Goal: Find specific page/section: Find specific page/section

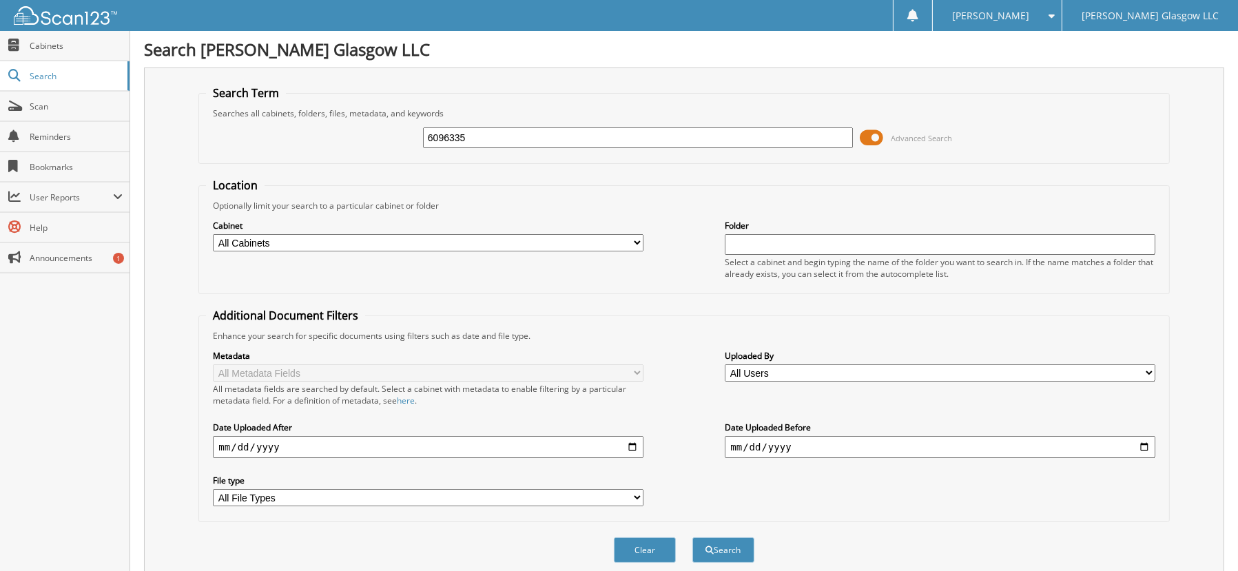
type input "6096335"
click at [692, 537] on button "Search" at bounding box center [723, 549] width 62 height 25
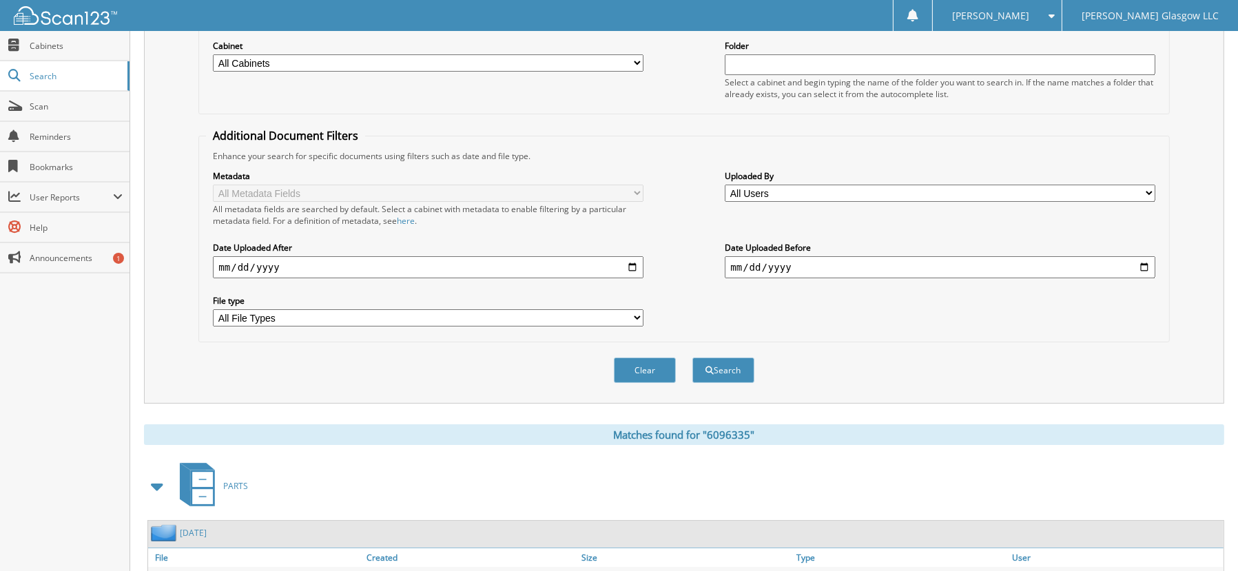
scroll to position [207, 0]
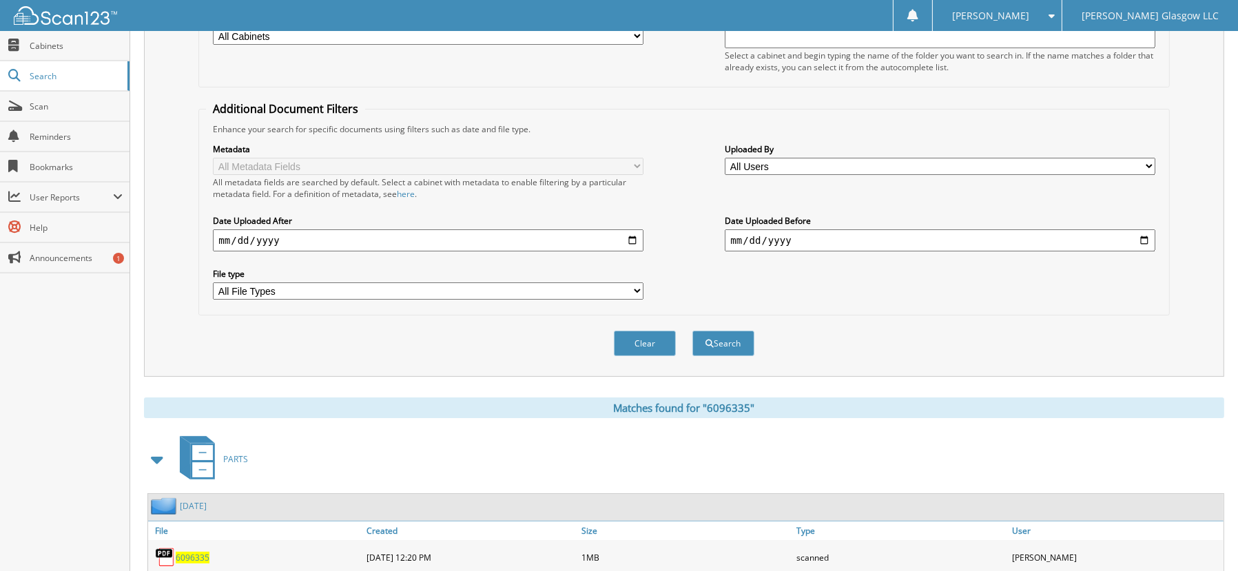
click at [200, 559] on span "6096335" at bounding box center [193, 558] width 34 height 12
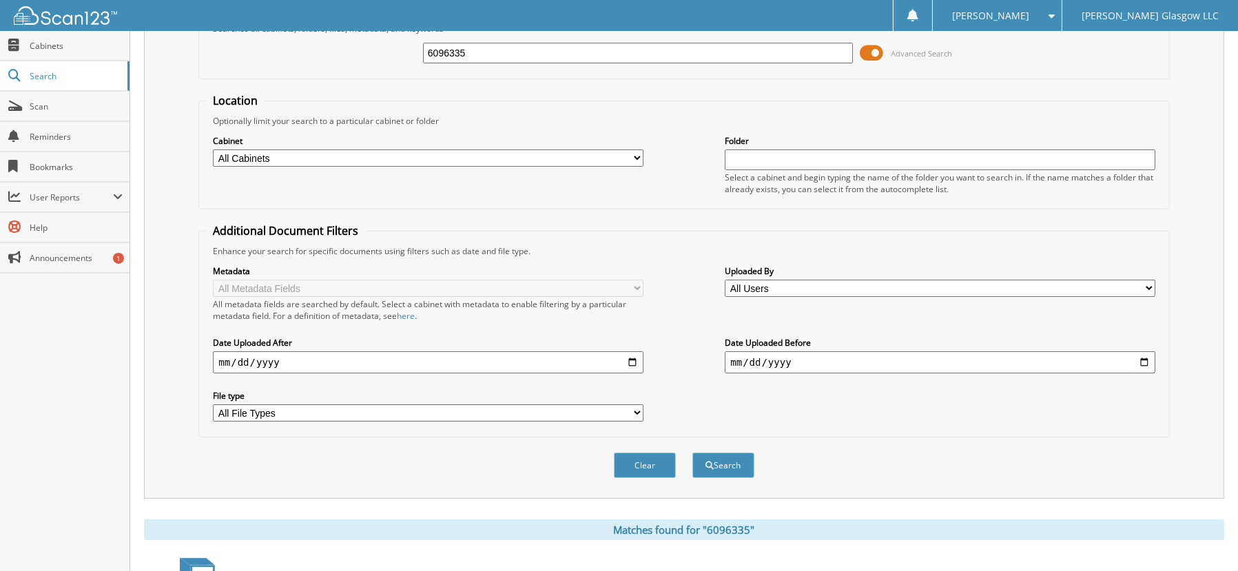
scroll to position [0, 0]
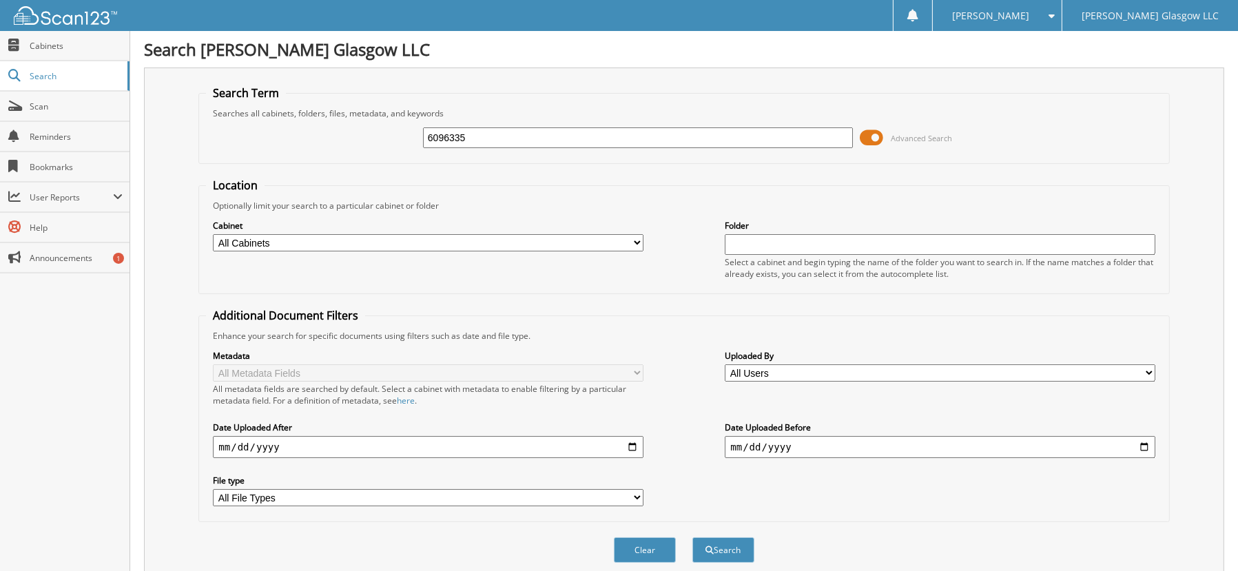
drag, startPoint x: 501, startPoint y: 136, endPoint x: 343, endPoint y: 146, distance: 158.7
click at [358, 145] on div "6096335 Advanced Search" at bounding box center [683, 137] width 955 height 37
type input "6093305"
click at [692, 537] on button "Search" at bounding box center [723, 549] width 62 height 25
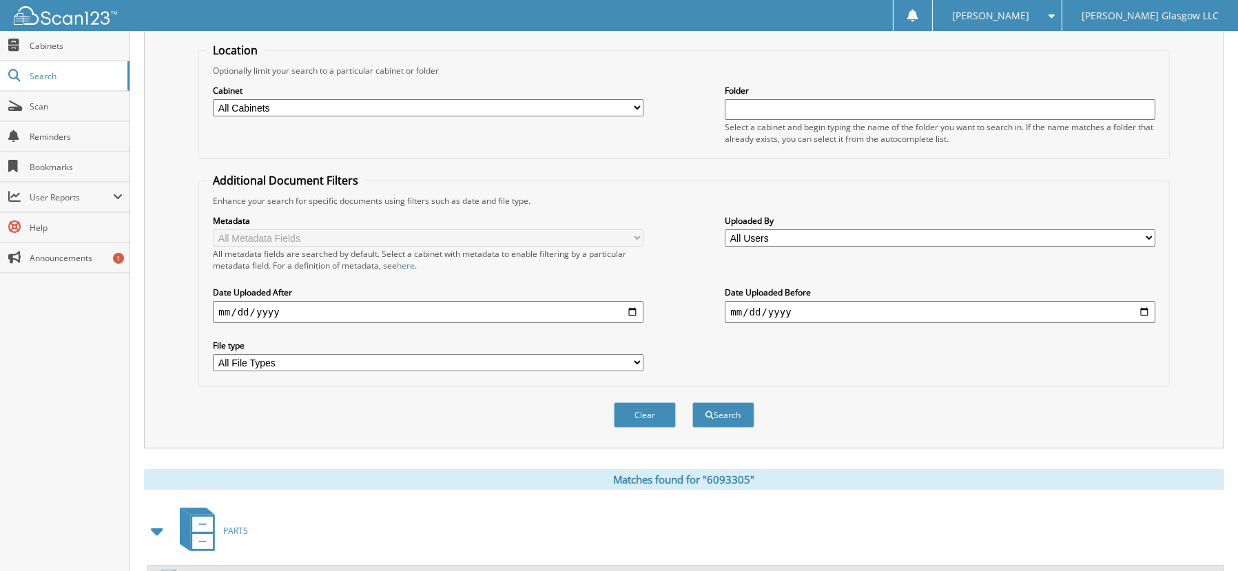
scroll to position [251, 0]
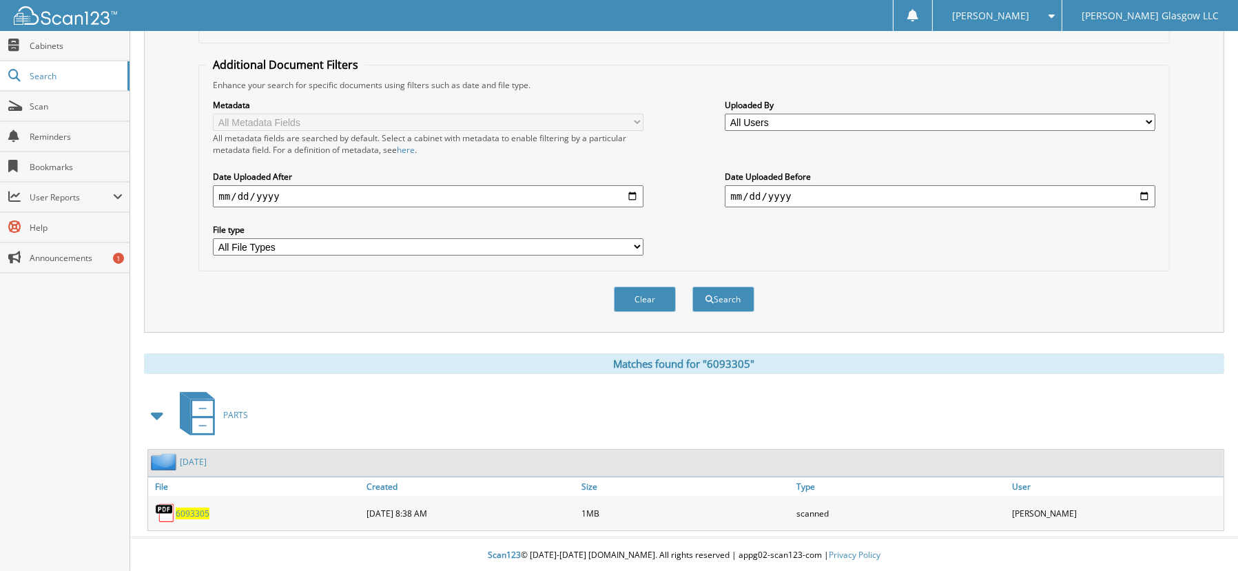
click at [198, 510] on span "6093305" at bounding box center [193, 514] width 34 height 12
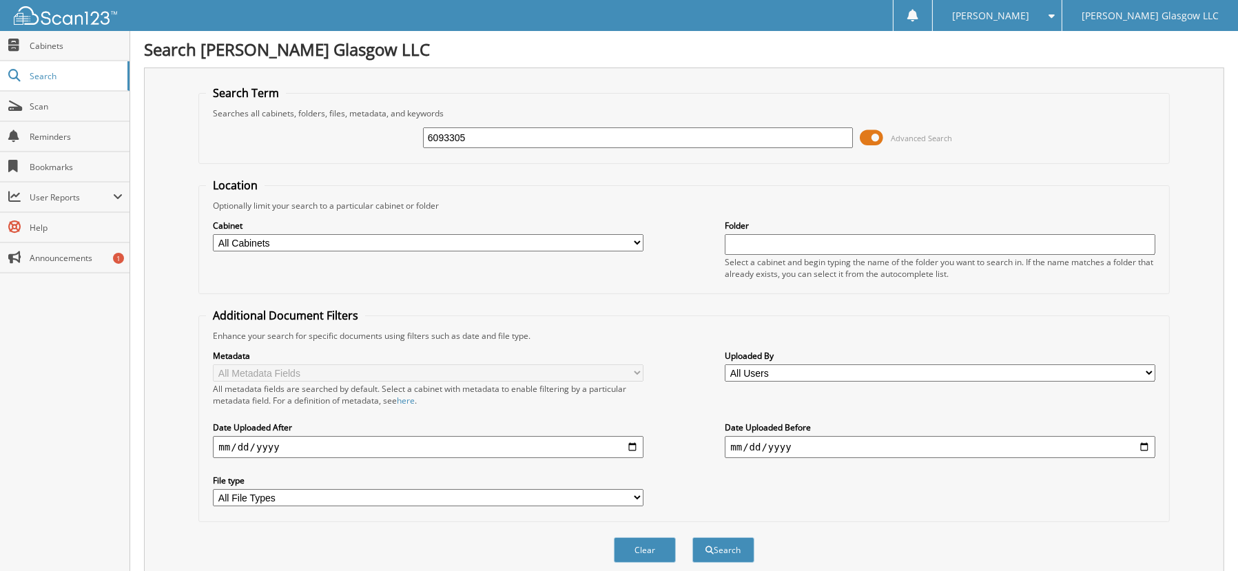
drag, startPoint x: 483, startPoint y: 129, endPoint x: 318, endPoint y: 135, distance: 165.4
click at [318, 135] on div "6093305 Advanced Search" at bounding box center [683, 137] width 955 height 37
type input "6089470"
click at [692, 537] on button "Search" at bounding box center [723, 549] width 62 height 25
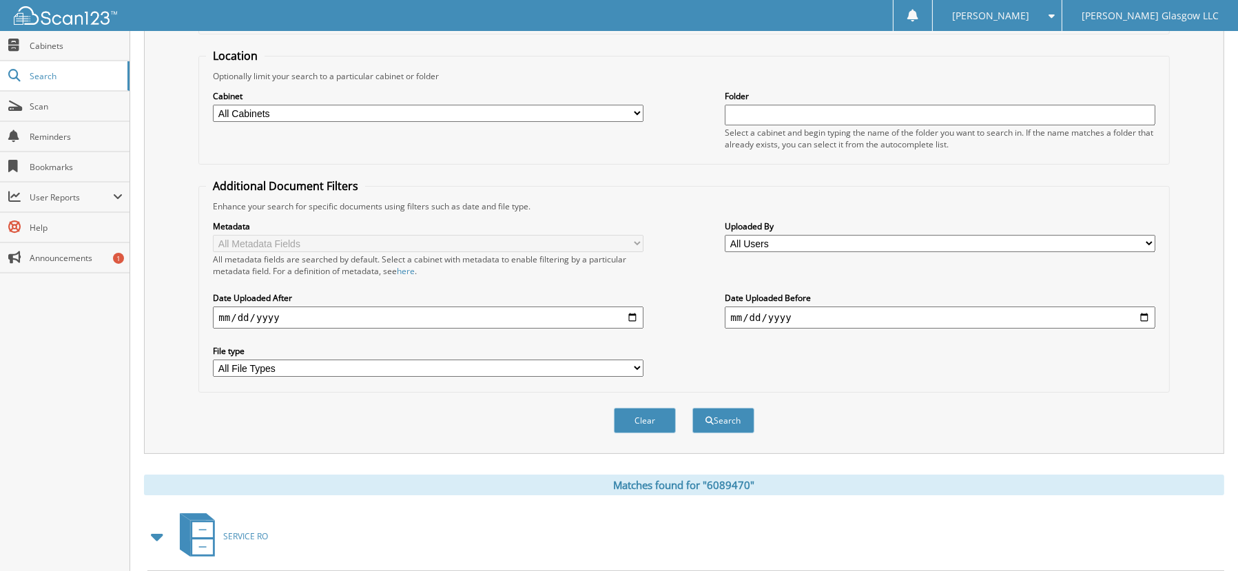
scroll to position [251, 0]
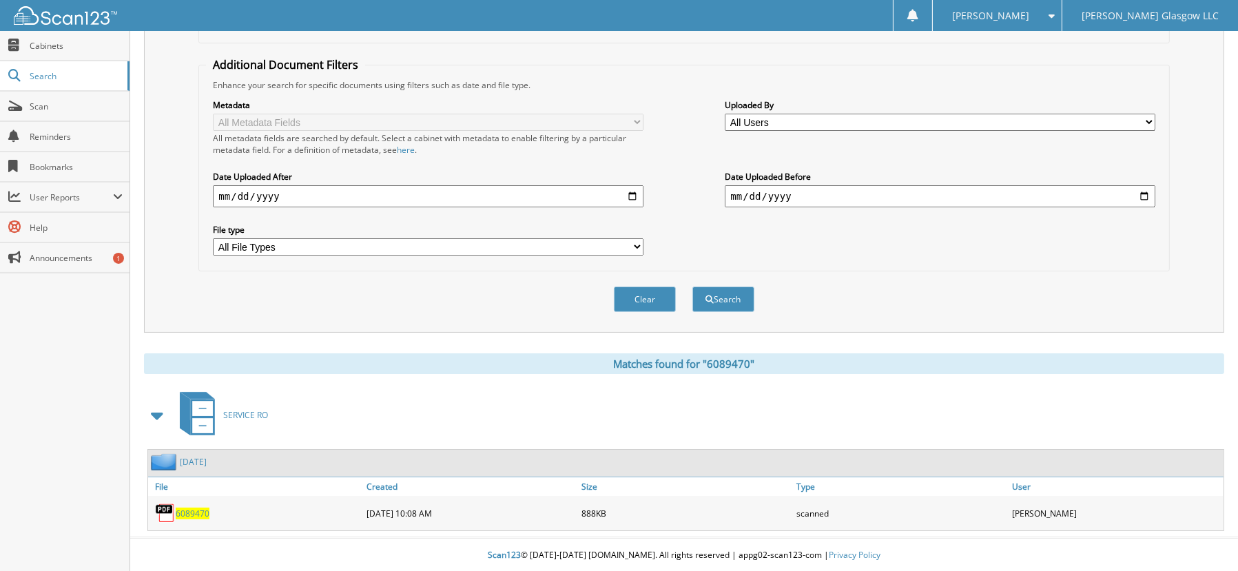
click at [186, 514] on span "6089470" at bounding box center [193, 514] width 34 height 12
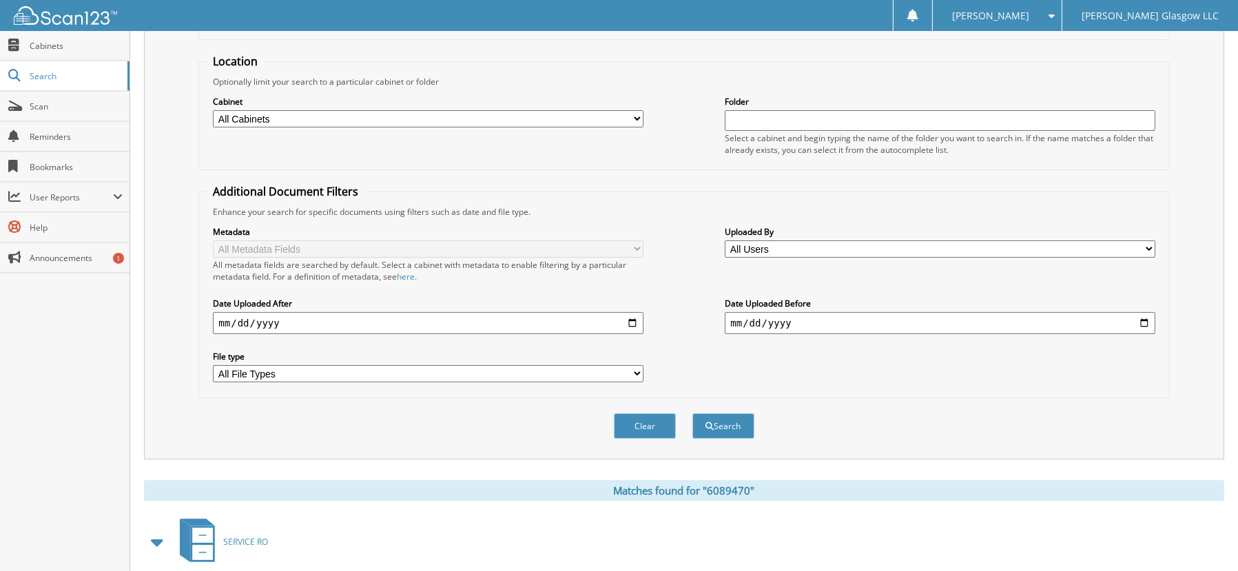
scroll to position [0, 0]
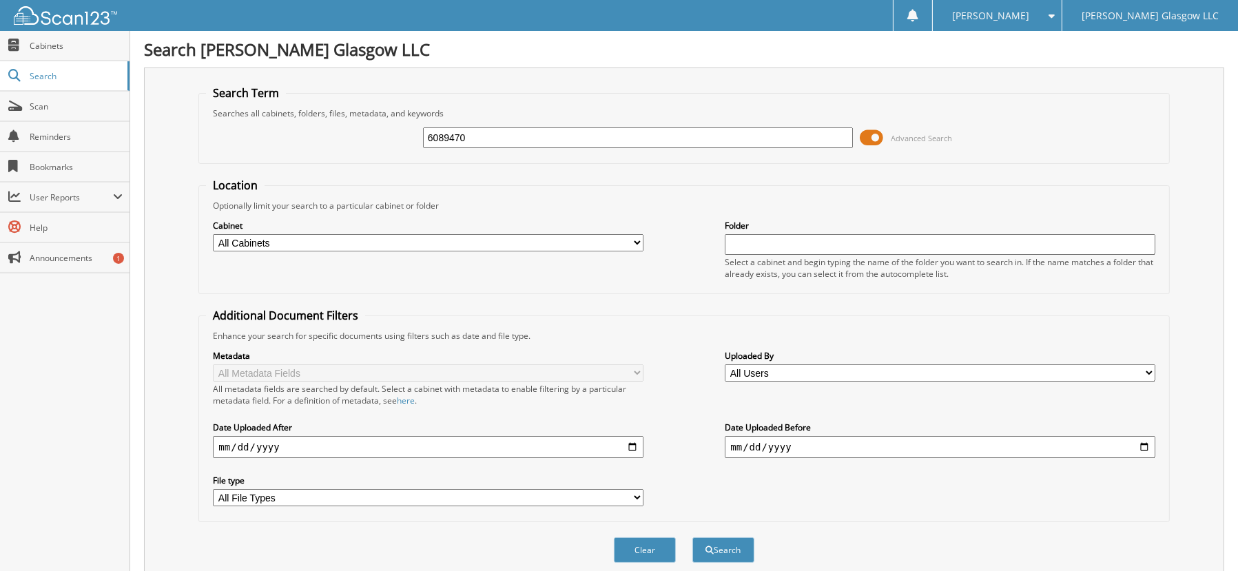
drag, startPoint x: 491, startPoint y: 137, endPoint x: 366, endPoint y: 136, distance: 125.4
click at [394, 138] on div "6089470 Advanced Search" at bounding box center [683, 137] width 955 height 37
type input "6087411"
click at [692, 537] on button "Search" at bounding box center [723, 549] width 62 height 25
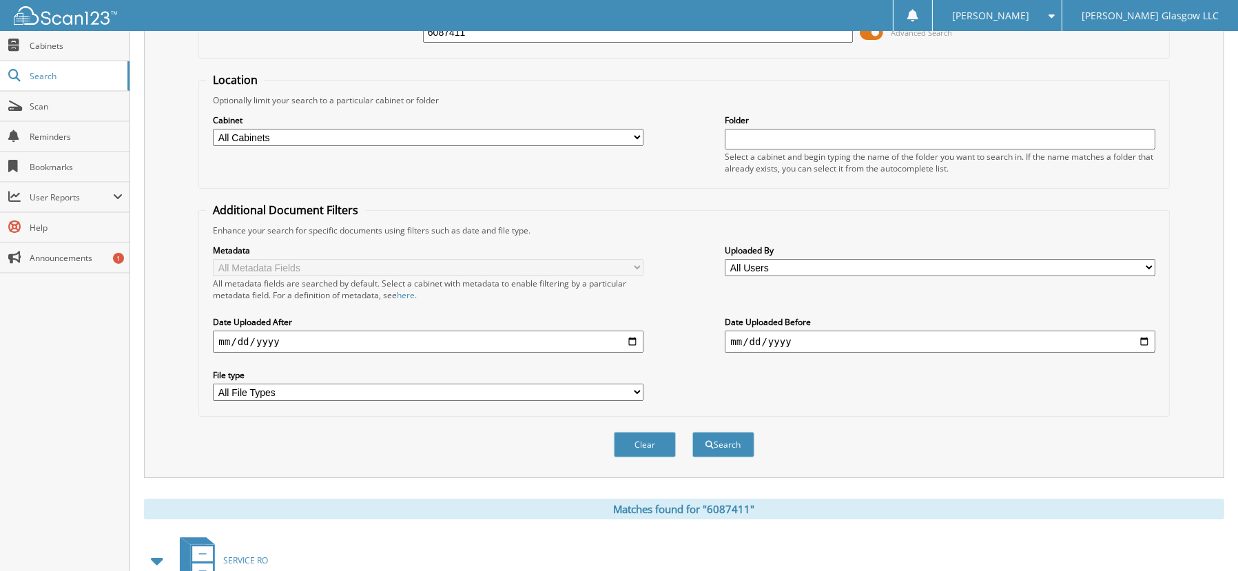
scroll to position [251, 0]
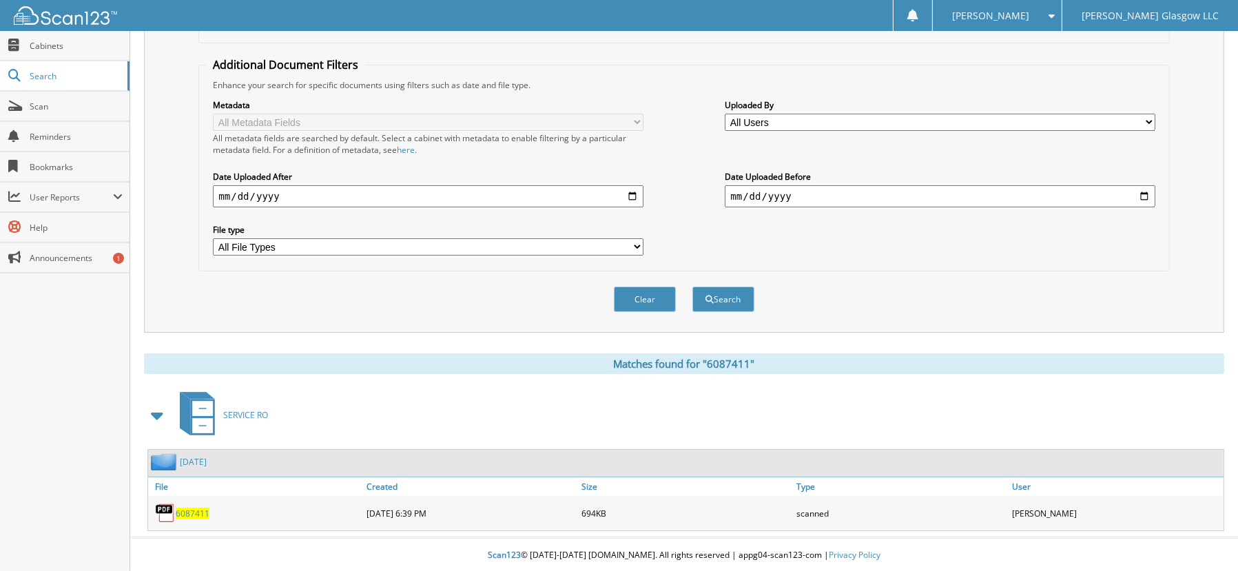
click at [184, 509] on span "6087411" at bounding box center [193, 514] width 34 height 12
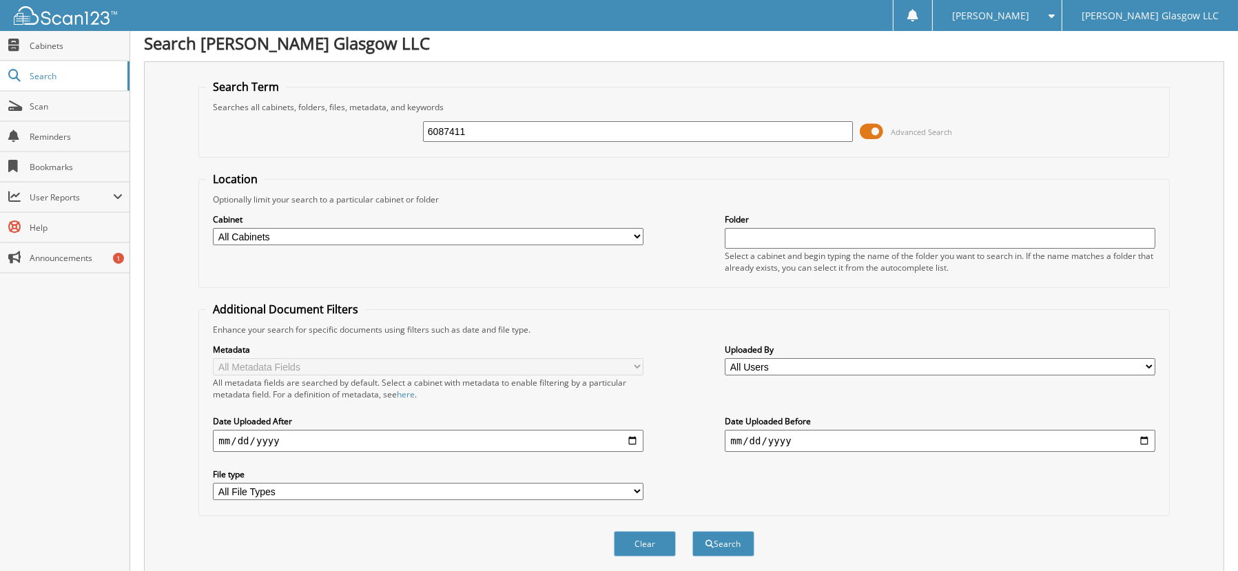
scroll to position [0, 0]
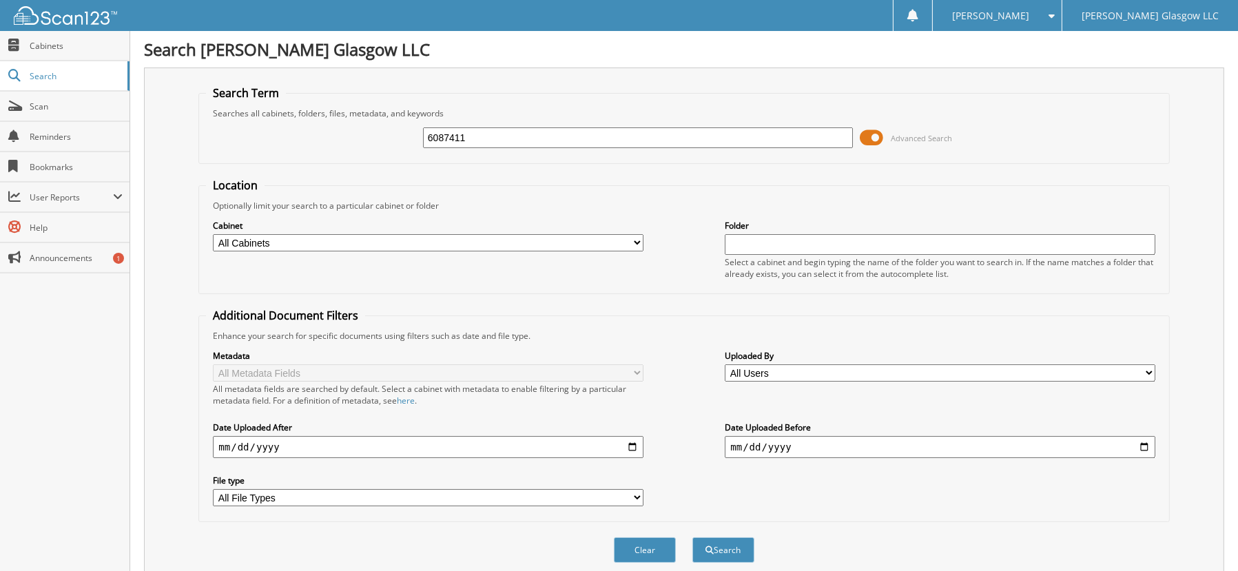
drag, startPoint x: 475, startPoint y: 134, endPoint x: 375, endPoint y: 135, distance: 100.6
click at [382, 135] on div "6087411 Advanced Search" at bounding box center [683, 137] width 955 height 37
type input "6099470"
click at [692, 537] on button "Search" at bounding box center [723, 549] width 62 height 25
drag, startPoint x: 483, startPoint y: 132, endPoint x: 359, endPoint y: 126, distance: 124.1
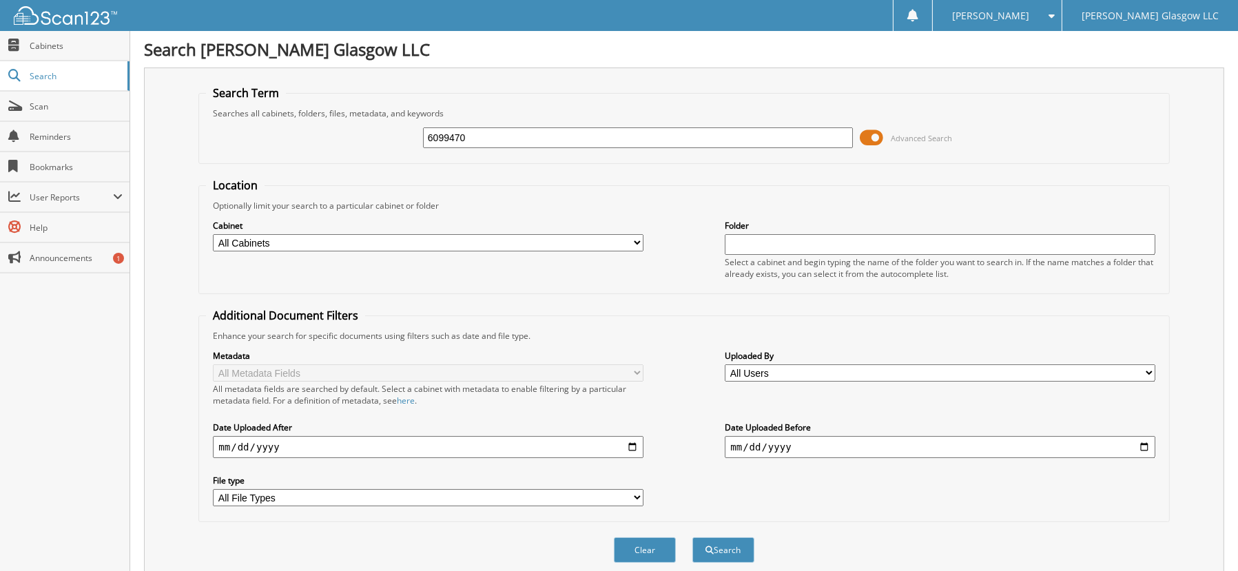
click at [366, 126] on div "6099470 Advanced Search" at bounding box center [683, 137] width 955 height 37
type input "6089470"
click at [692, 537] on button "Search" at bounding box center [723, 549] width 62 height 25
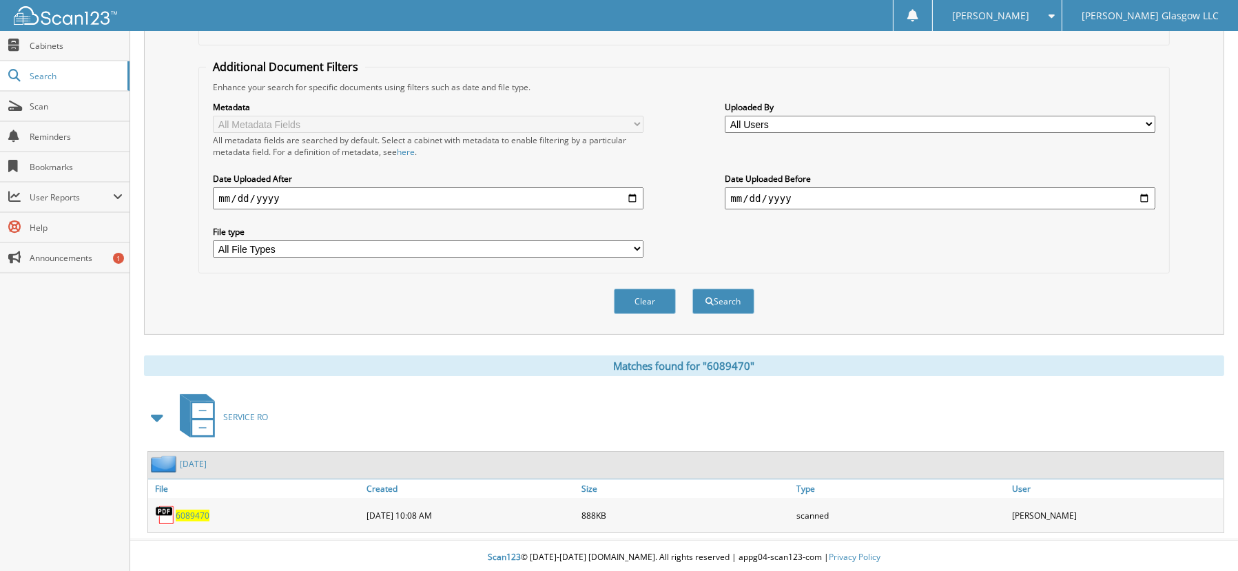
scroll to position [251, 0]
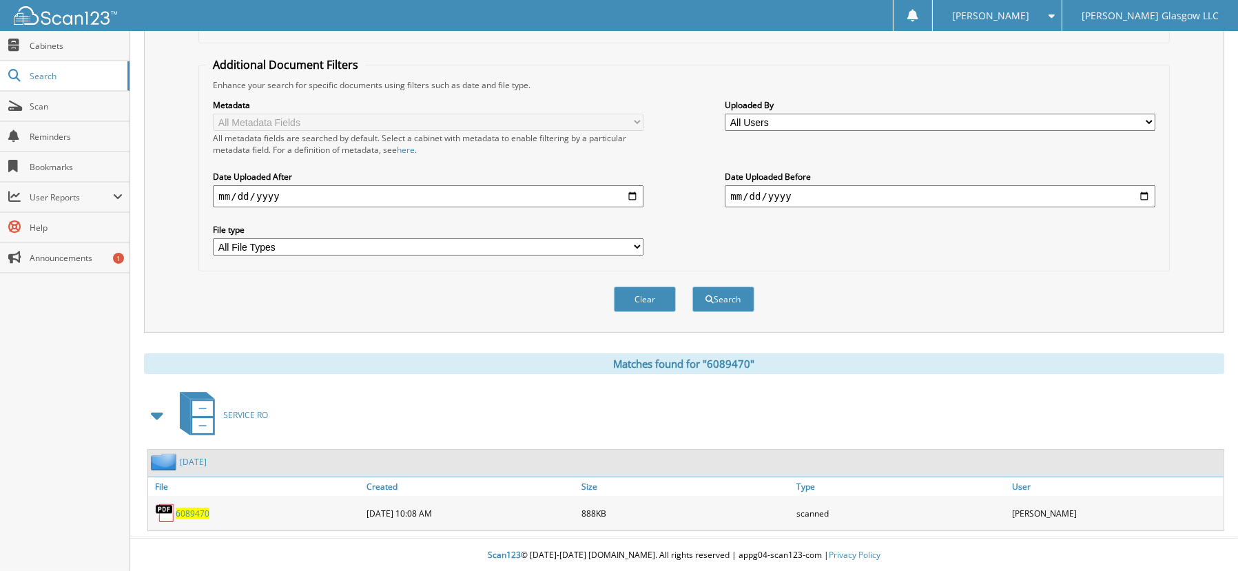
click at [191, 510] on span "6089470" at bounding box center [193, 514] width 34 height 12
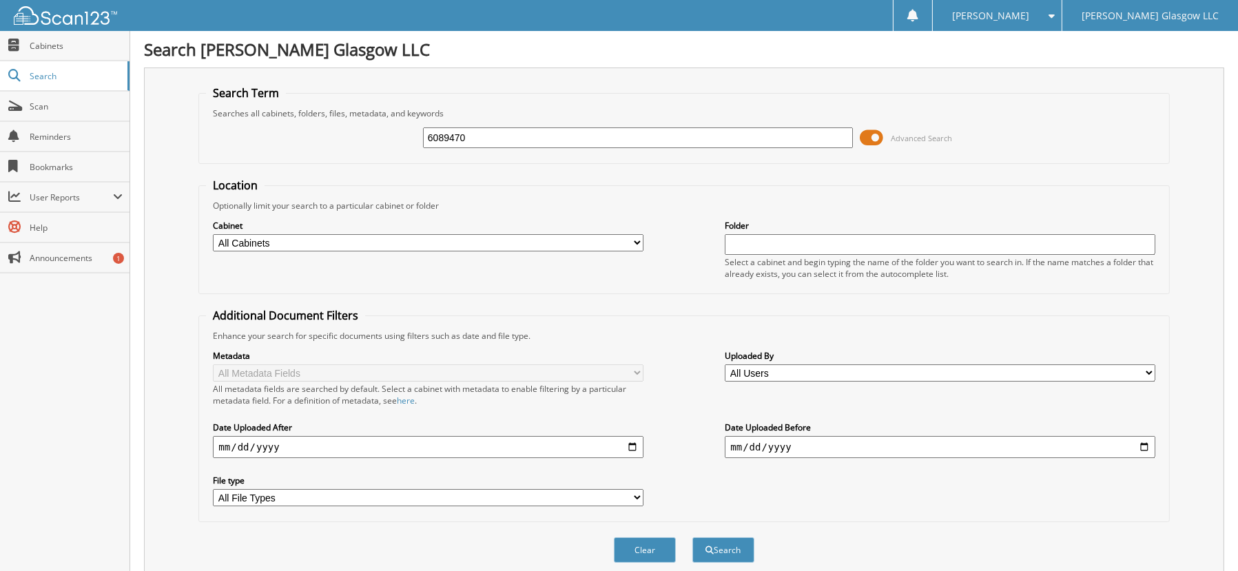
drag, startPoint x: 473, startPoint y: 136, endPoint x: 324, endPoint y: 134, distance: 149.5
click at [330, 135] on div "6089470 Advanced Search" at bounding box center [683, 137] width 955 height 37
type input "6093305"
click at [692, 537] on button "Search" at bounding box center [723, 549] width 62 height 25
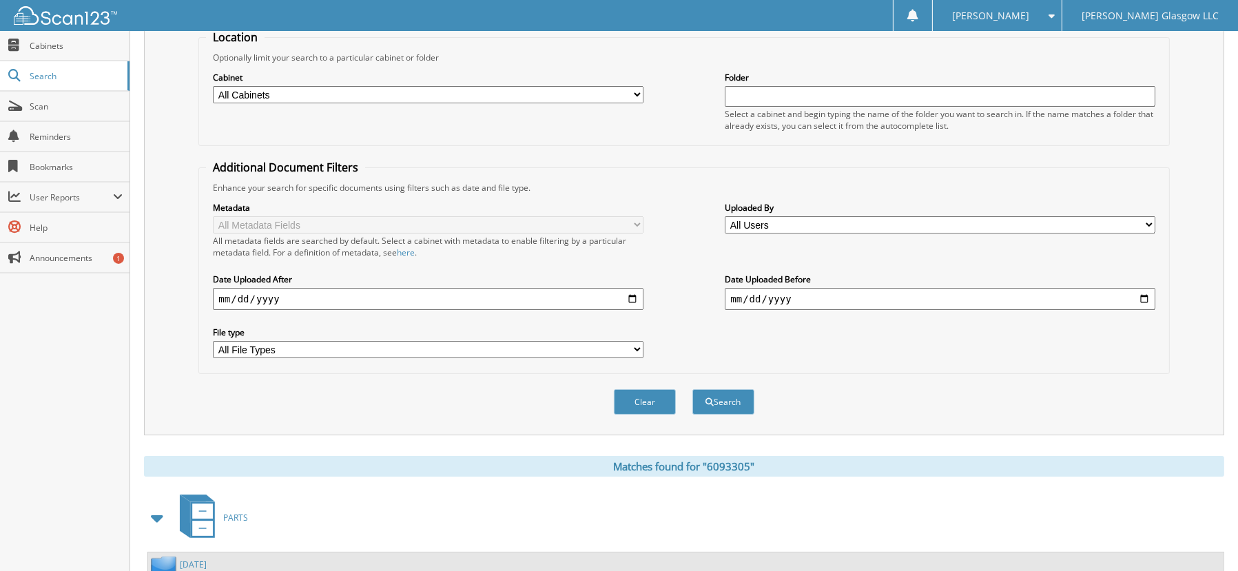
scroll to position [251, 0]
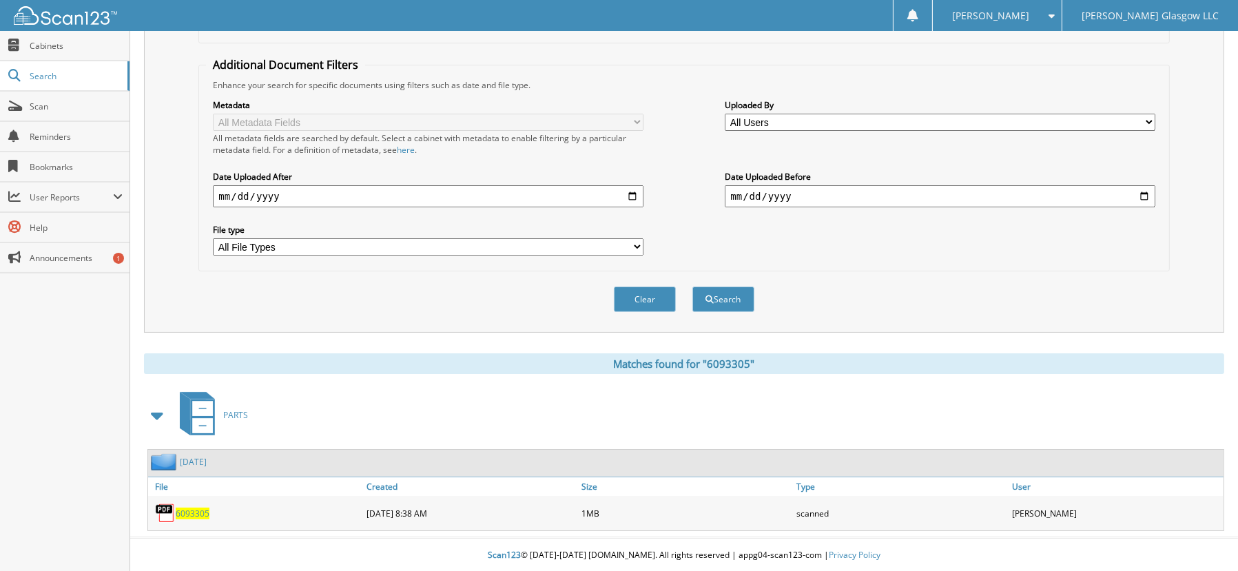
click at [189, 512] on span "6093305" at bounding box center [193, 514] width 34 height 12
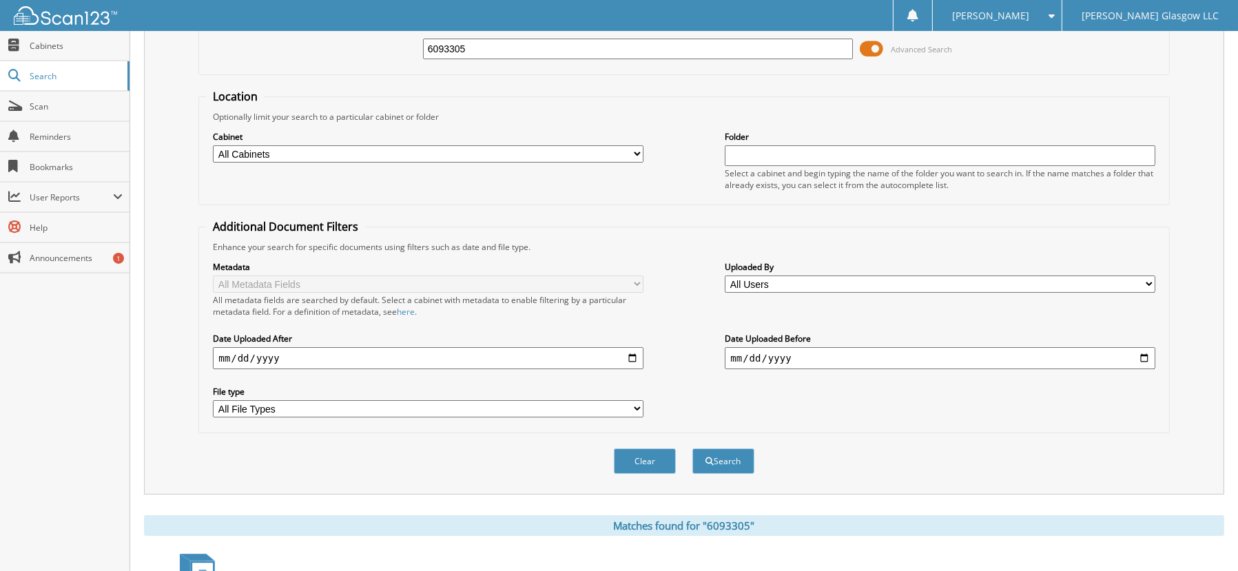
scroll to position [0, 0]
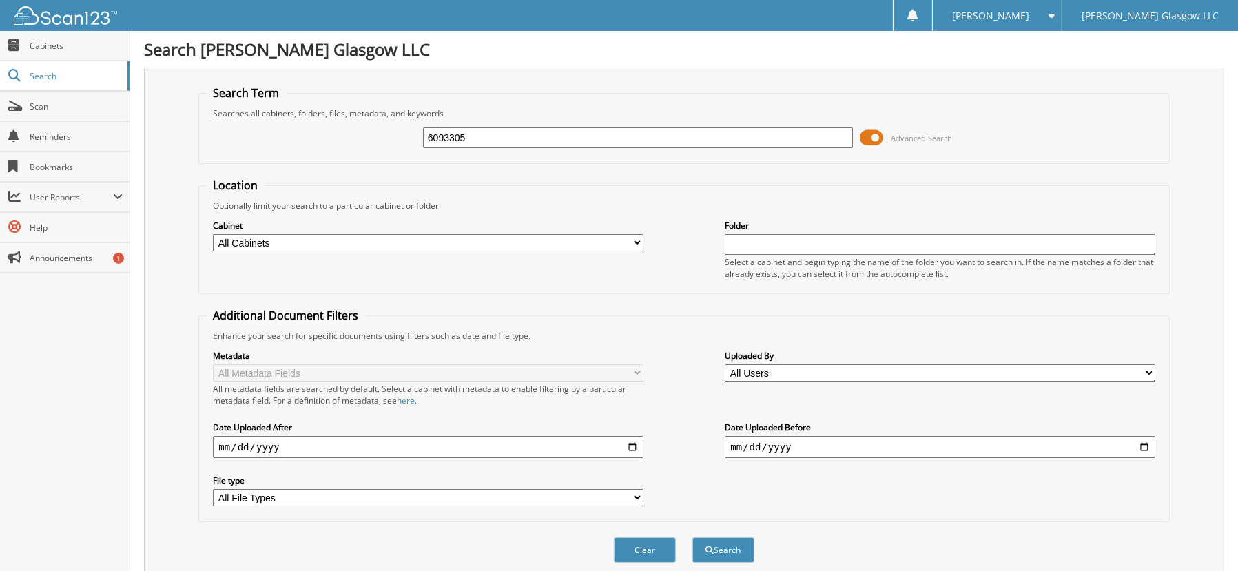
drag, startPoint x: 500, startPoint y: 138, endPoint x: 304, endPoint y: 136, distance: 195.6
click at [340, 136] on div "6093305 Advanced Search" at bounding box center [683, 137] width 955 height 37
type input "6093638"
click at [692, 537] on button "Search" at bounding box center [723, 549] width 62 height 25
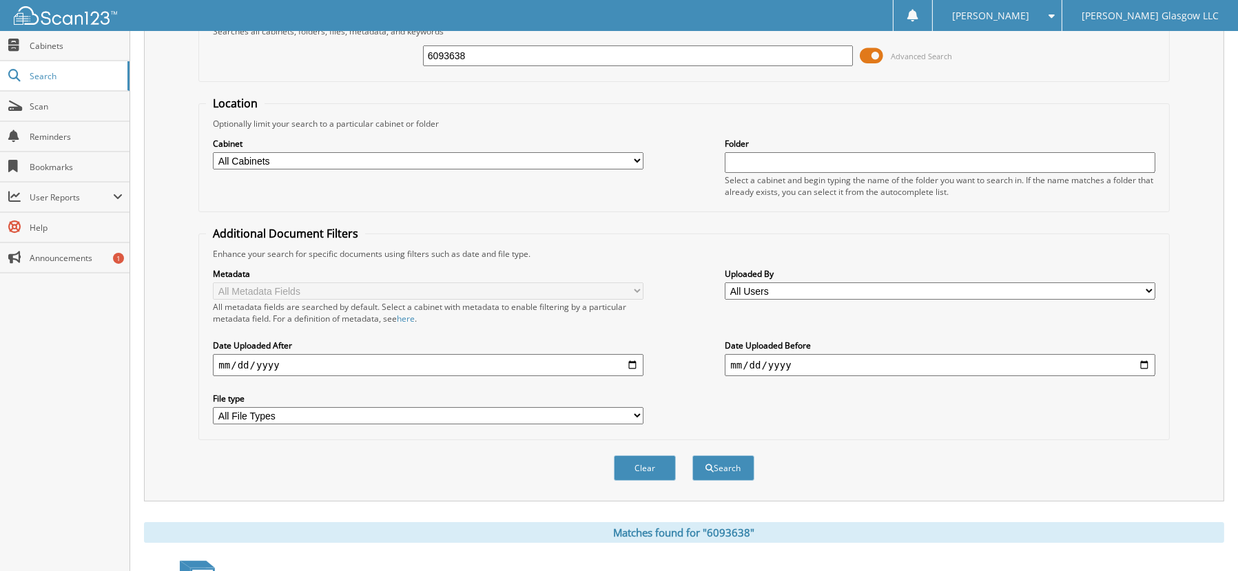
scroll to position [251, 0]
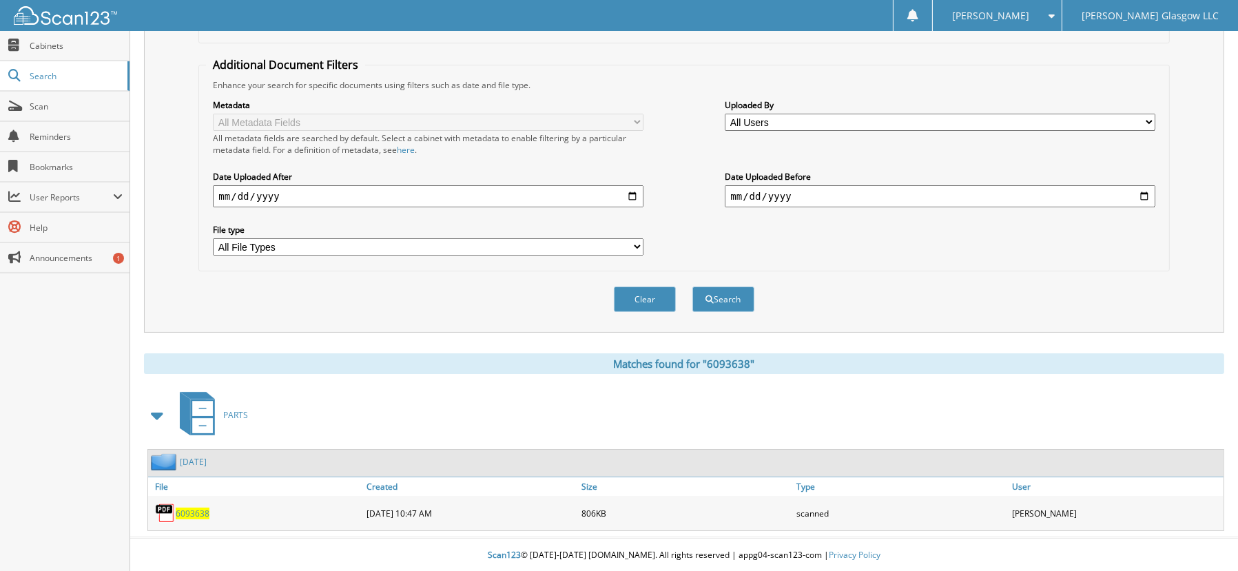
click at [184, 511] on span "6093638" at bounding box center [193, 514] width 34 height 12
